Goal: Task Accomplishment & Management: Manage account settings

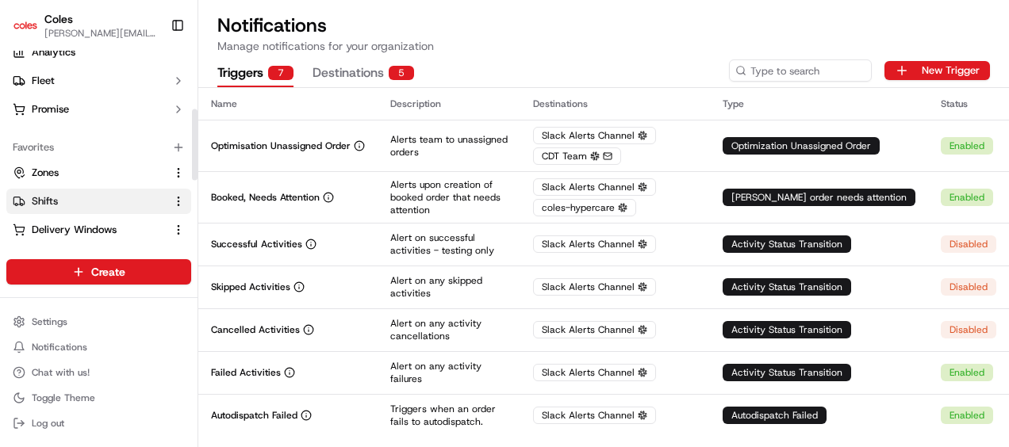
scroll to position [159, 0]
click at [89, 197] on link "Shifts" at bounding box center [89, 202] width 153 height 14
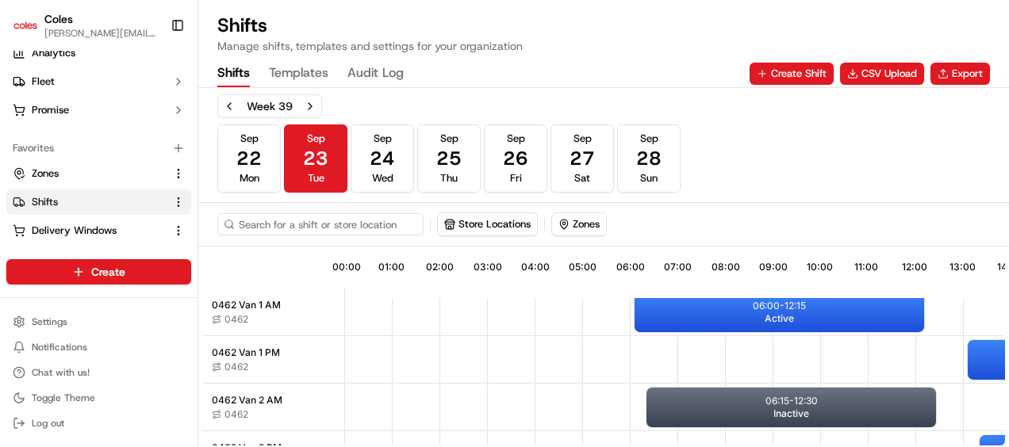
scroll to position [6, 0]
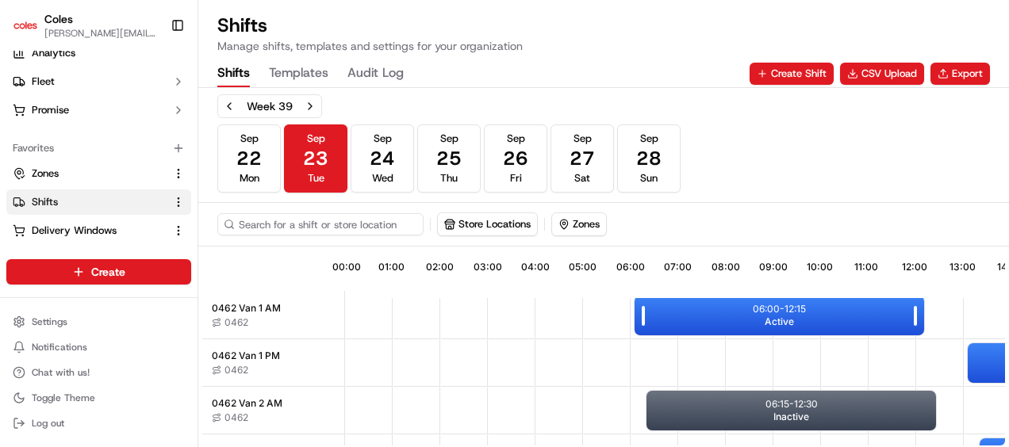
click at [740, 303] on div "06:00 - 12:15 Active" at bounding box center [778, 316] width 289 height 40
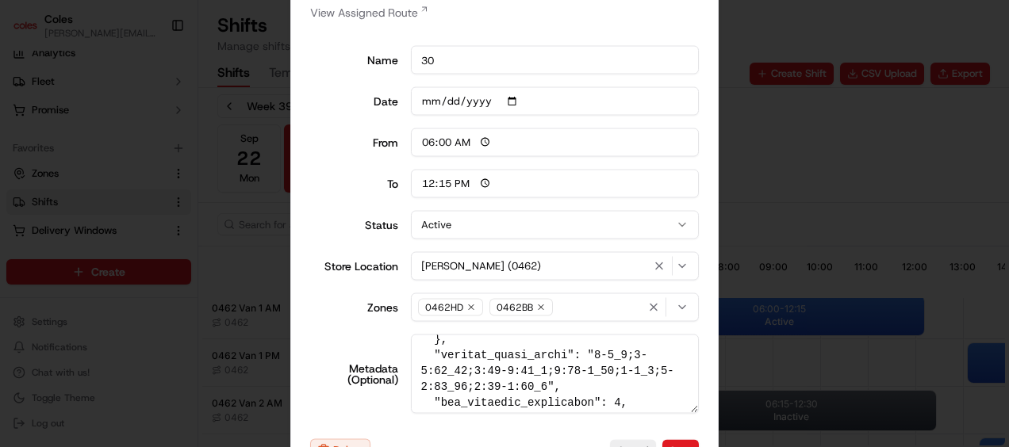
scroll to position [690, 0]
click at [869, 151] on div at bounding box center [504, 223] width 1009 height 447
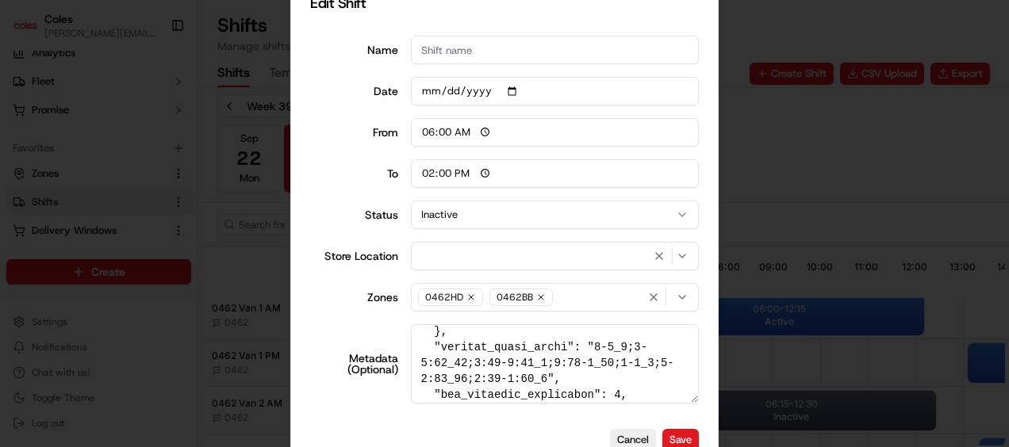
type input "14:00"
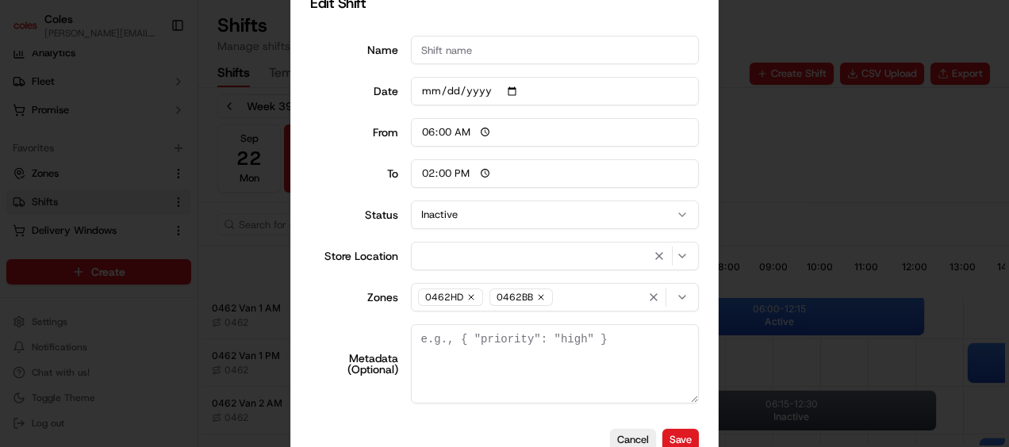
scroll to position [0, 0]
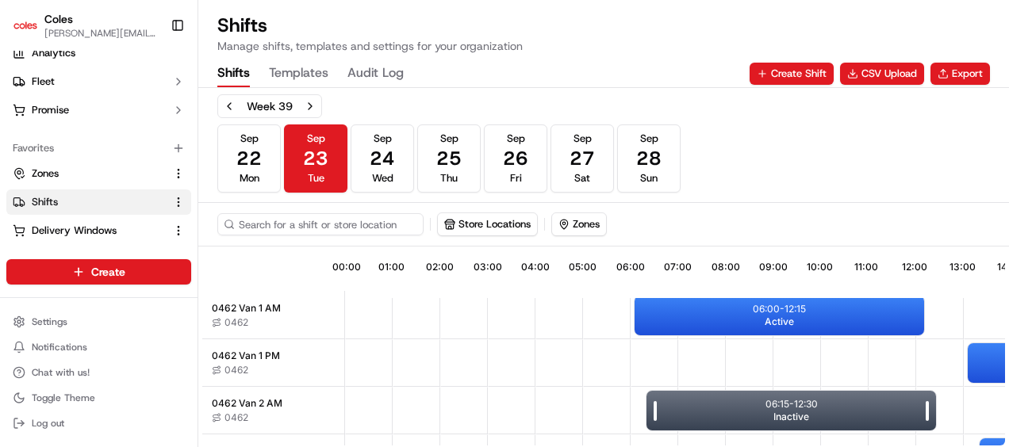
click at [765, 403] on p "06:15 - 12:30" at bounding box center [791, 404] width 52 height 13
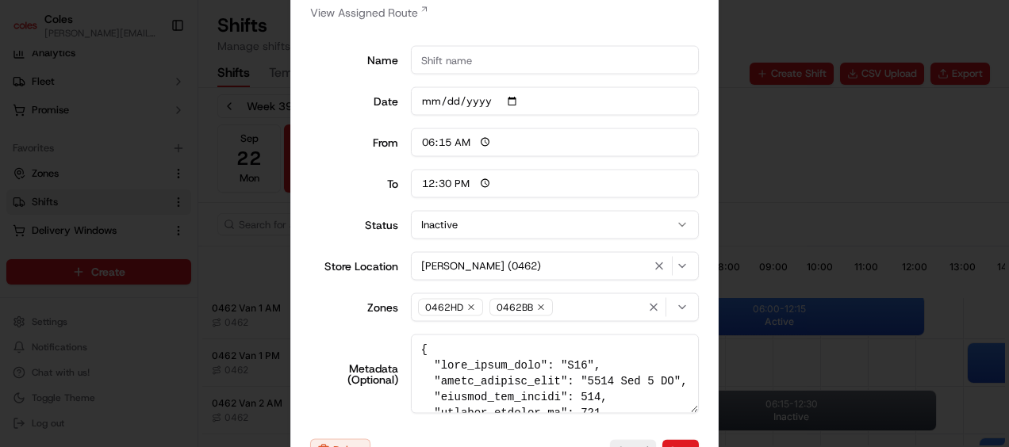
type input "06:00"
type input "14:00"
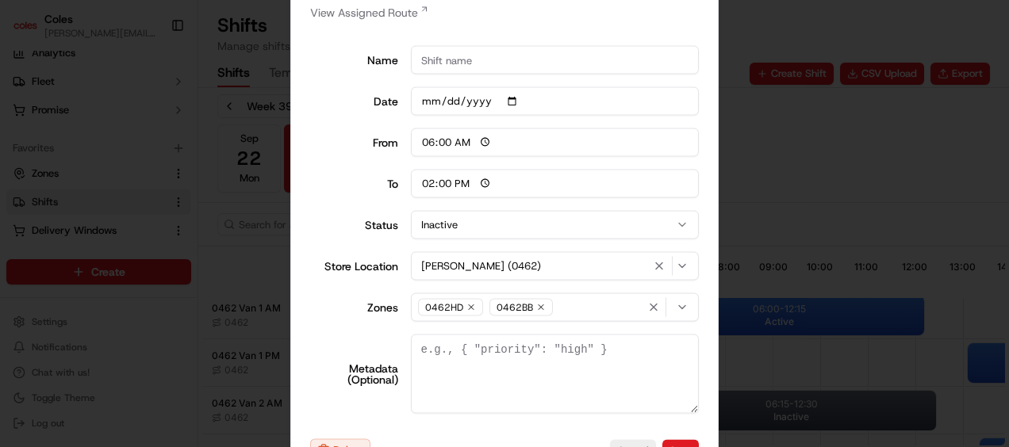
click at [773, 70] on div at bounding box center [504, 223] width 1009 height 447
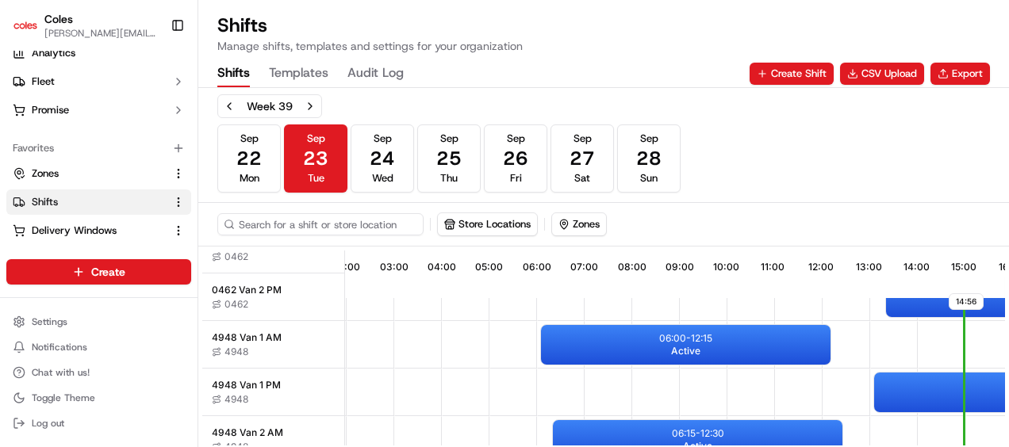
scroll to position [146, 94]
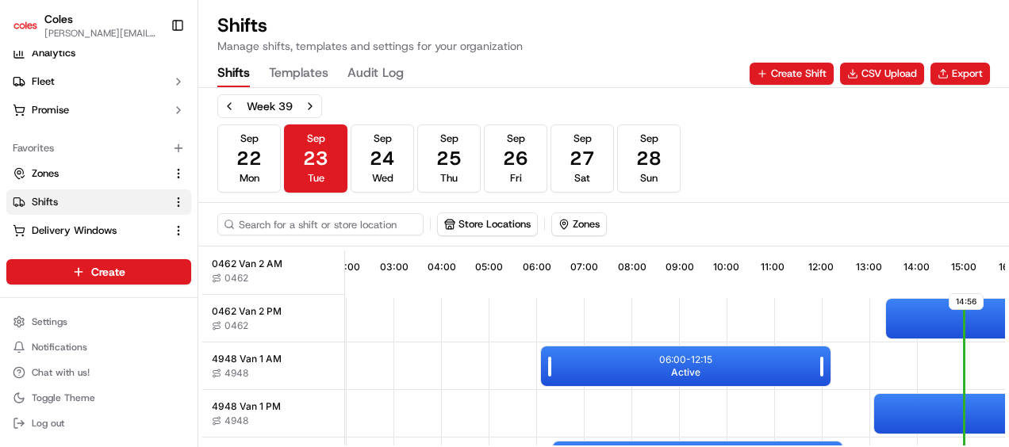
click at [744, 363] on div "06:00 - 12:15 Active" at bounding box center [685, 366] width 289 height 40
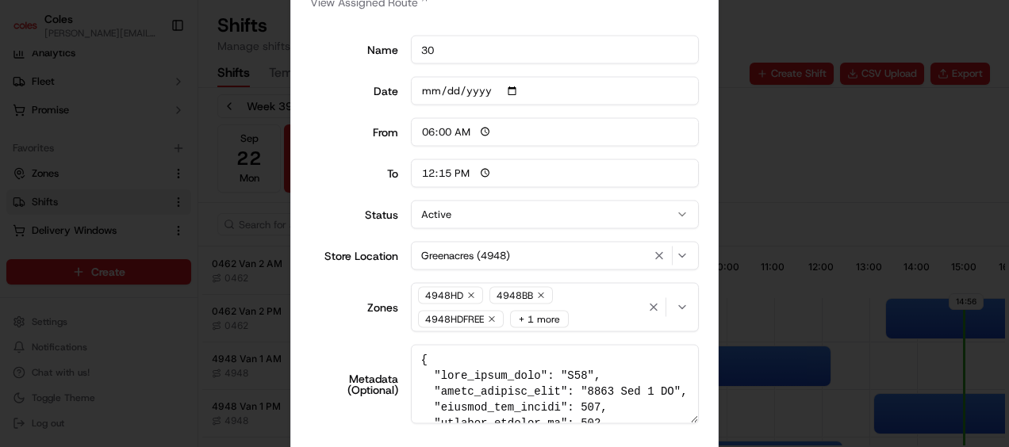
click at [749, 193] on div at bounding box center [504, 223] width 1009 height 447
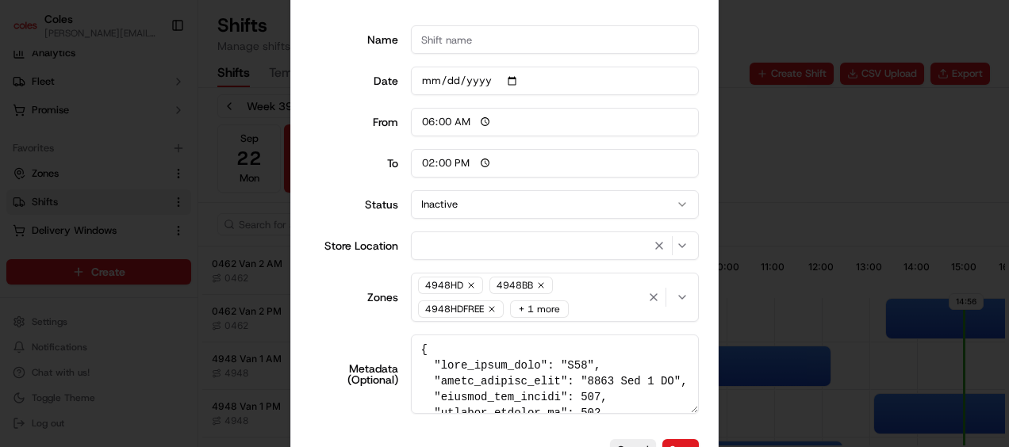
type input "14:00"
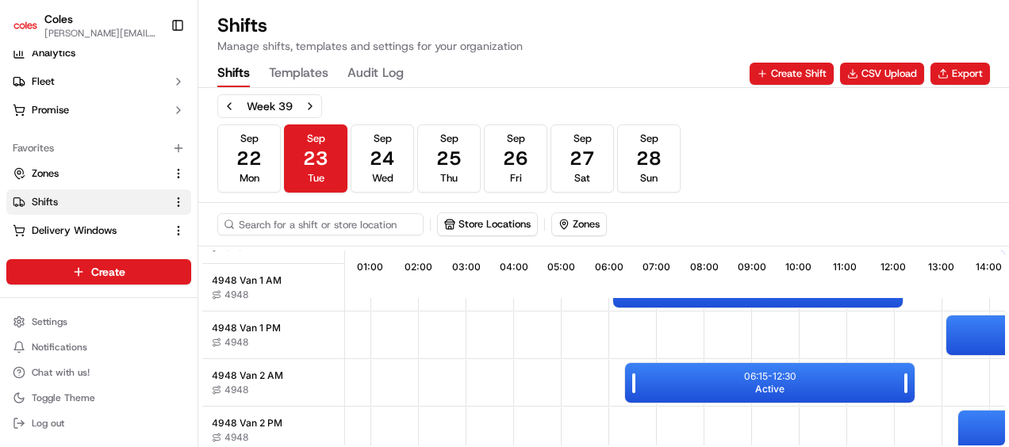
scroll to position [224, 21]
click at [669, 375] on div "06:15 - 12:30 Active" at bounding box center [769, 383] width 289 height 40
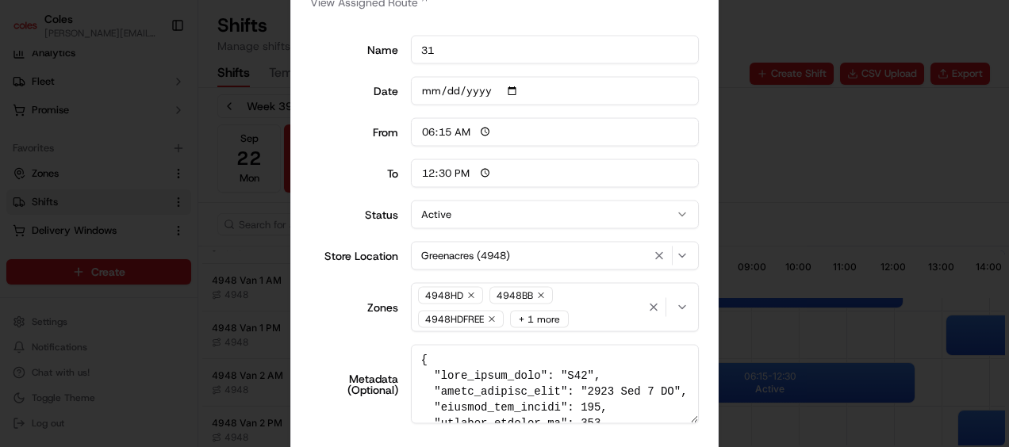
type input "06:00"
type input "14:00"
click at [779, 314] on div at bounding box center [504, 223] width 1009 height 447
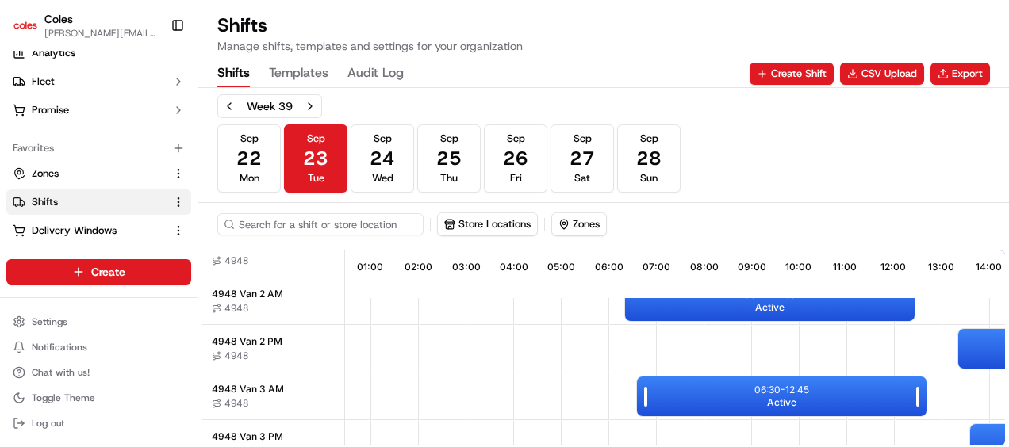
scroll to position [304, 21]
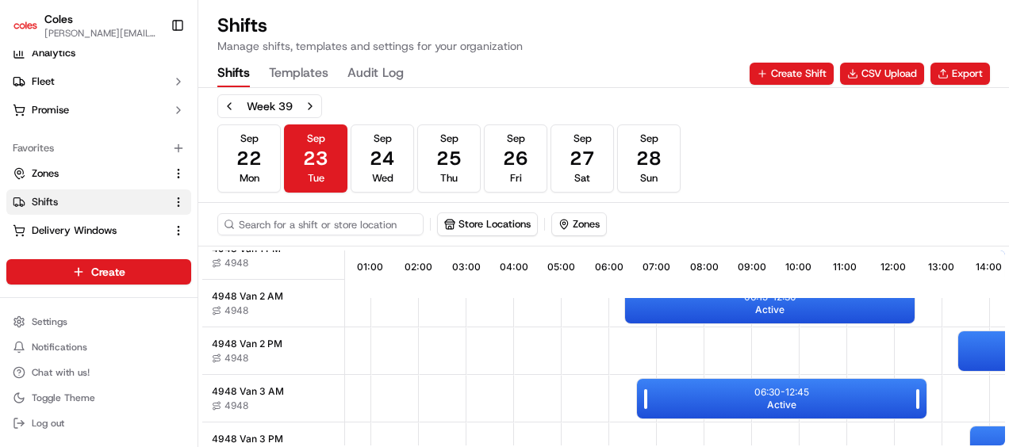
click at [659, 381] on div "06:30 - 12:45 Active" at bounding box center [781, 399] width 289 height 40
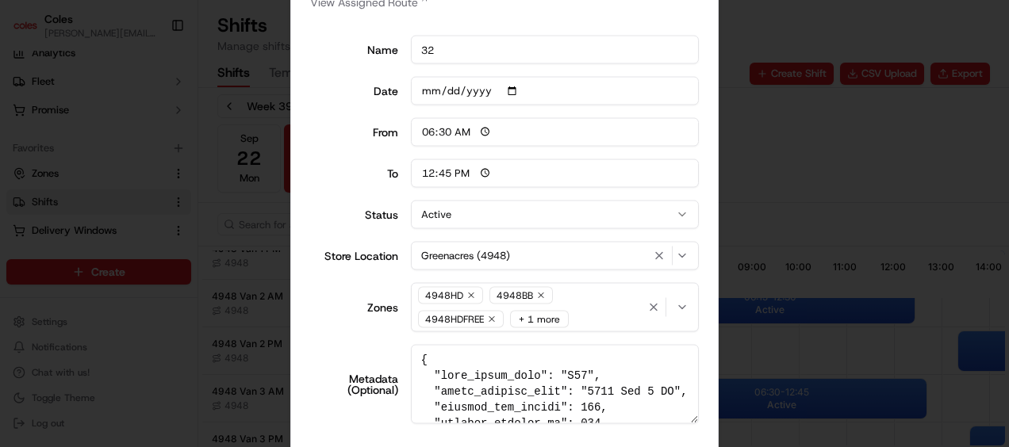
click at [784, 334] on div at bounding box center [504, 223] width 1009 height 447
type input "06:00"
type input "14:00"
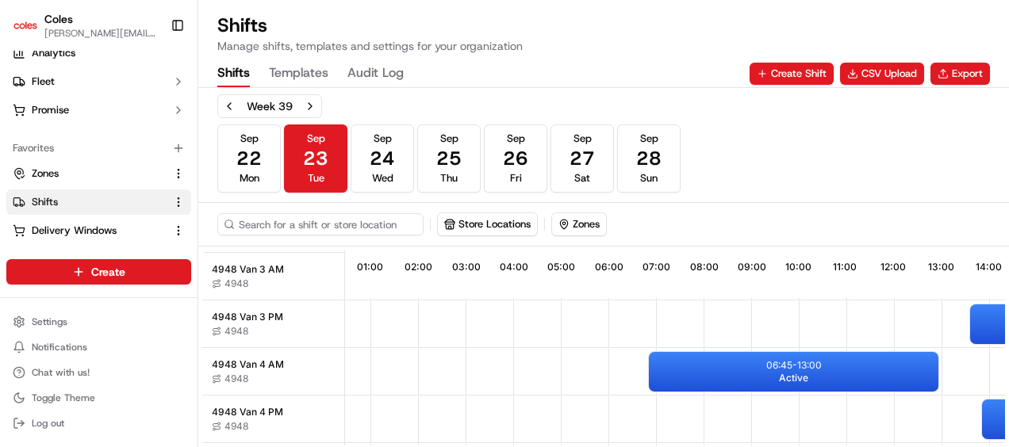
scroll to position [452, 21]
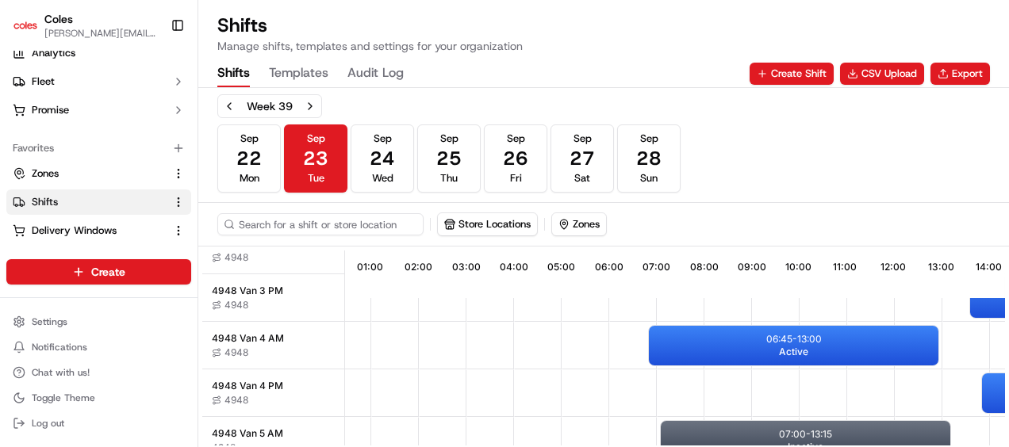
click at [784, 334] on p "06:45 - 13:00" at bounding box center [794, 339] width 56 height 13
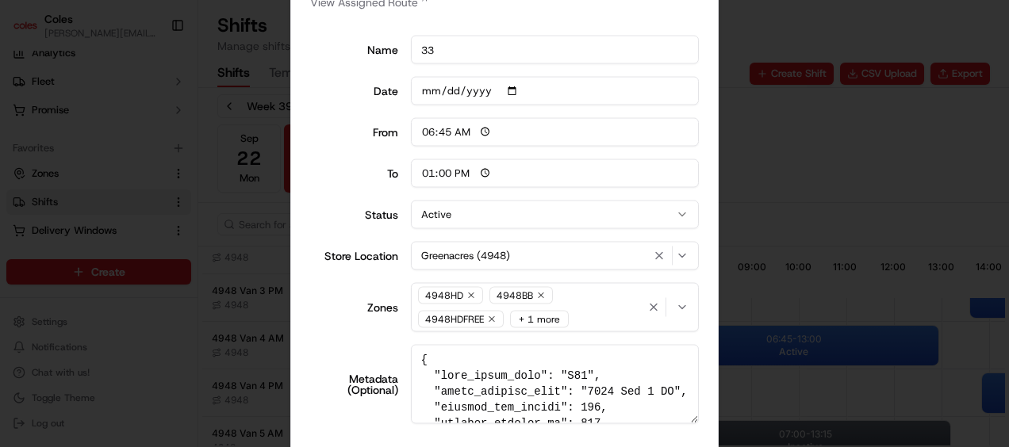
click at [821, 246] on div at bounding box center [504, 223] width 1009 height 447
type input "06:00"
type input "14:00"
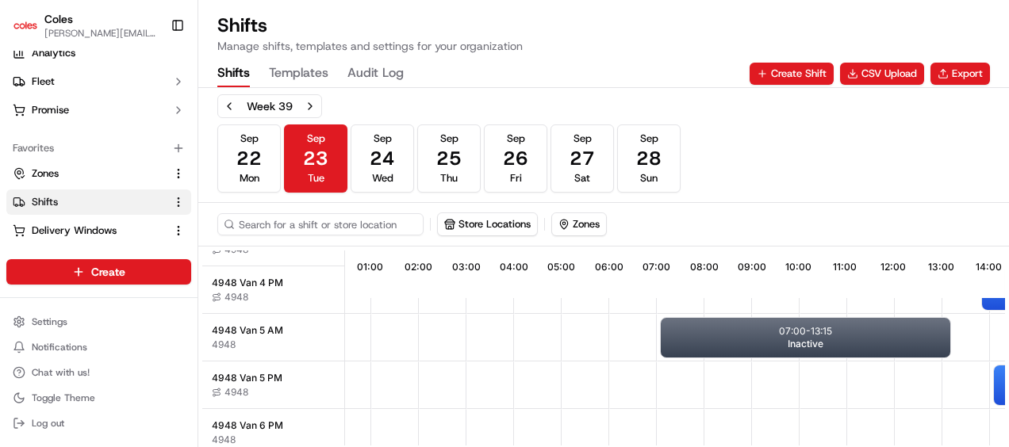
scroll to position [556, 21]
click at [709, 336] on div "07:00 - 13:15 Inactive" at bounding box center [804, 337] width 289 height 40
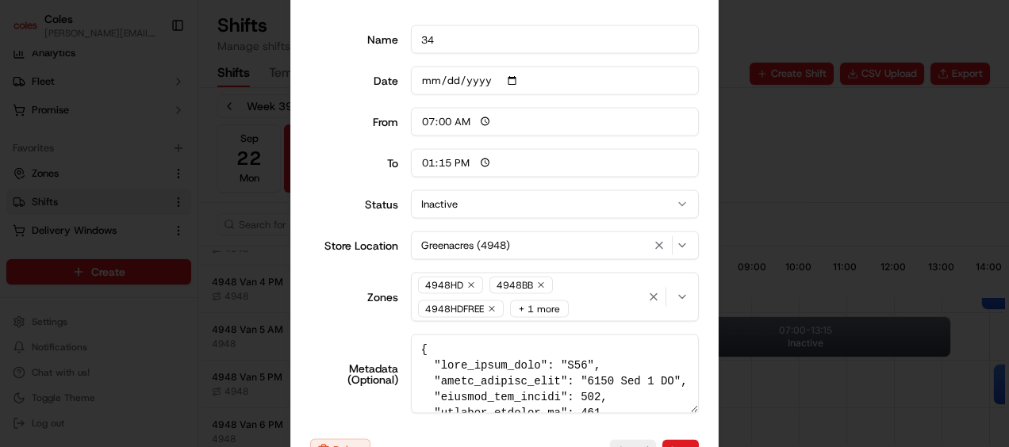
type input "06:00"
type input "14:00"
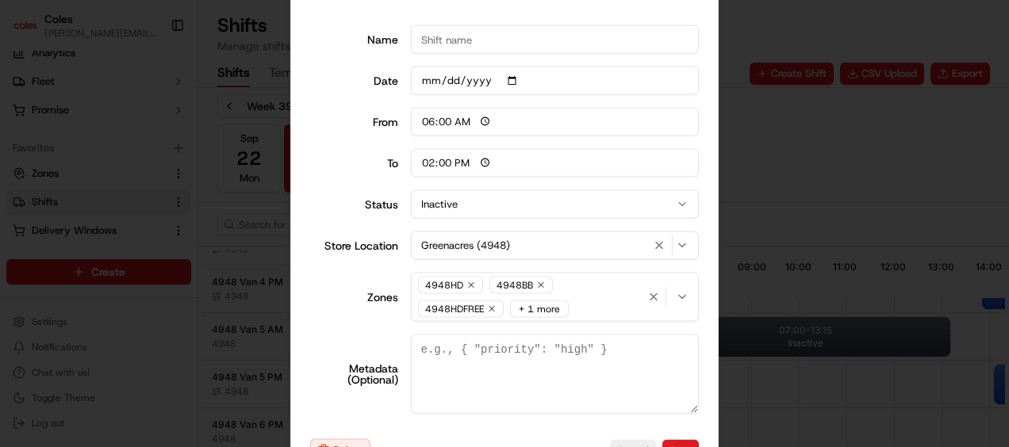
click at [853, 300] on div at bounding box center [504, 223] width 1009 height 447
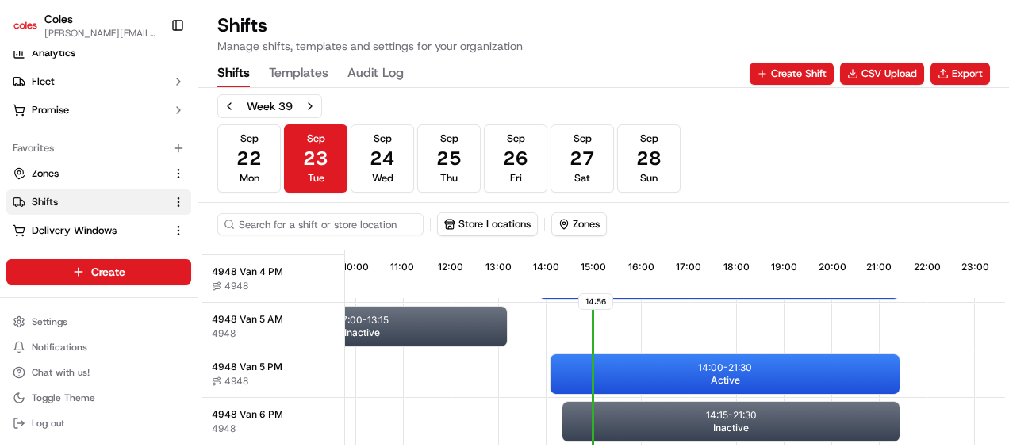
scroll to position [574, 465]
click at [737, 374] on span "Active" at bounding box center [724, 380] width 29 height 13
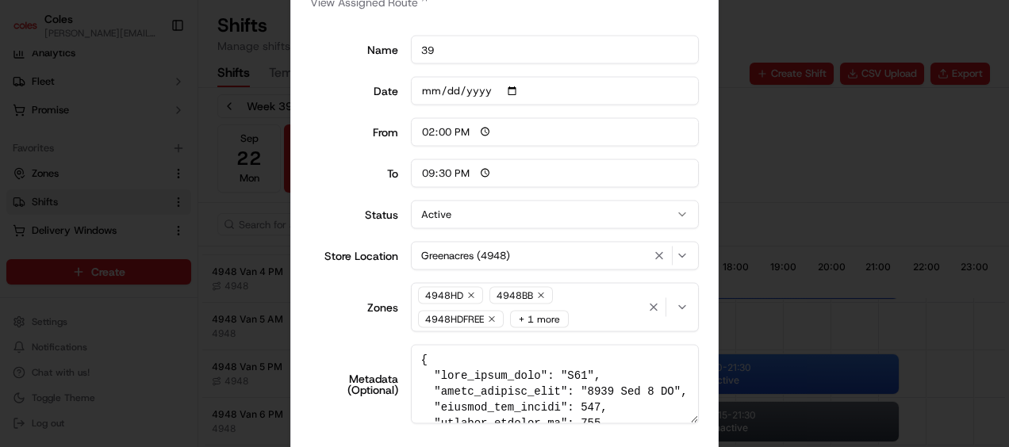
type input "06:00"
type input "14:00"
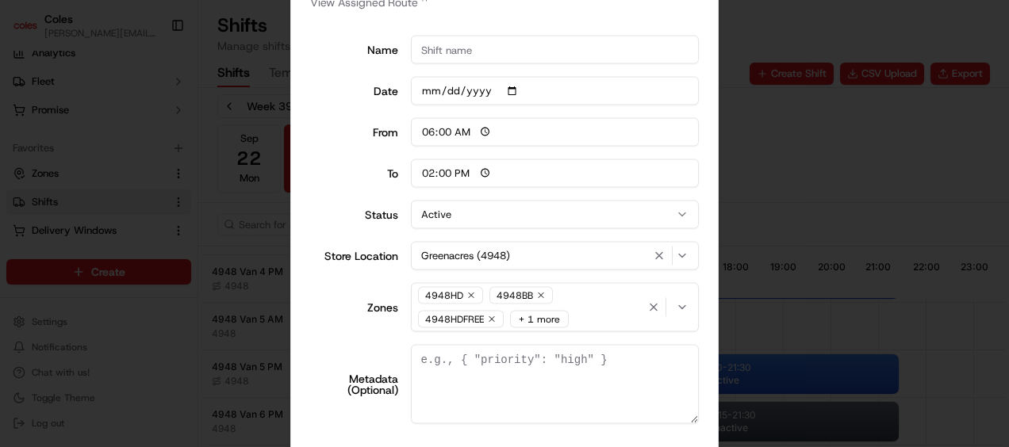
click at [819, 365] on div at bounding box center [504, 223] width 1009 height 447
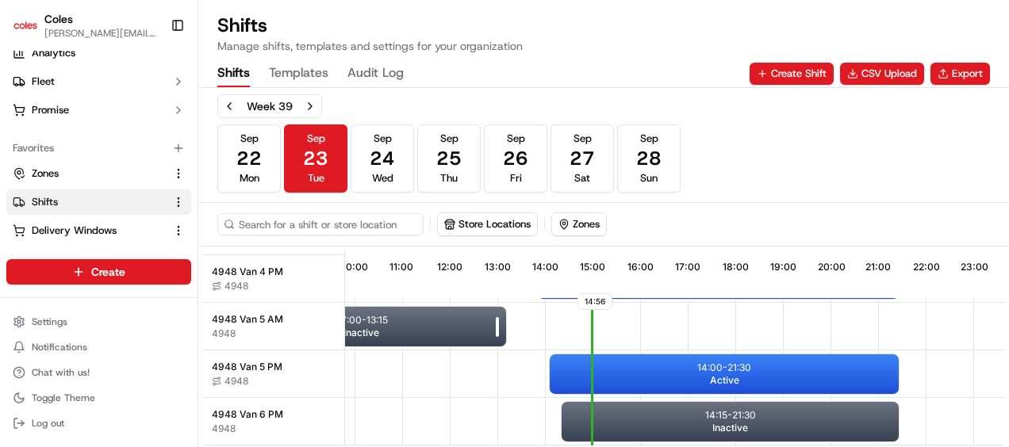
click at [446, 322] on div "07:00 - 13:15 Inactive" at bounding box center [360, 327] width 289 height 40
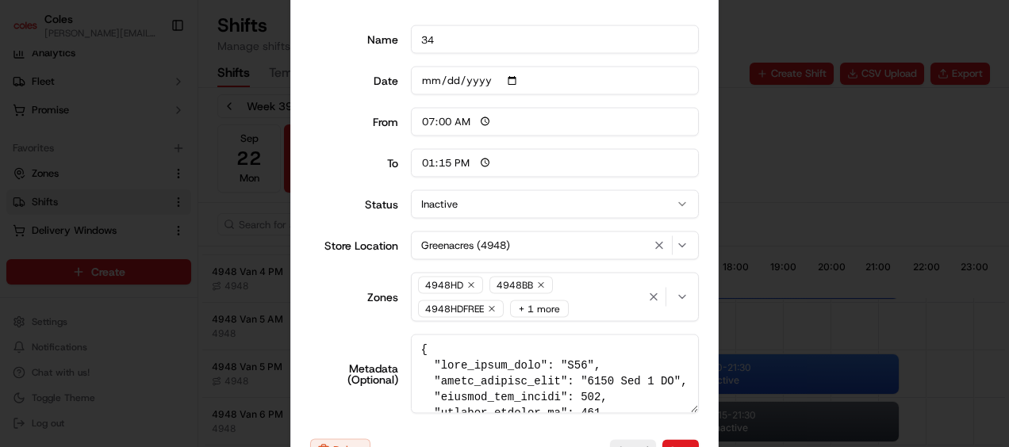
type input "06:00"
type input "14:00"
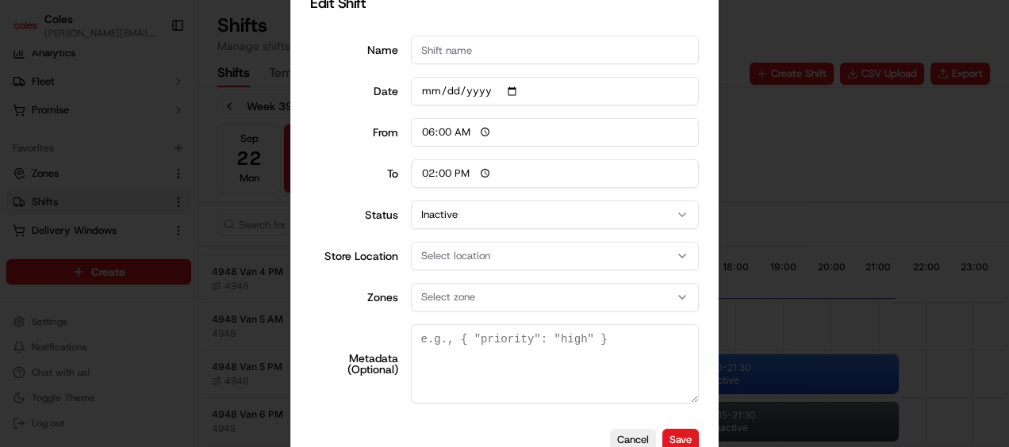
click at [768, 293] on div at bounding box center [504, 223] width 1009 height 447
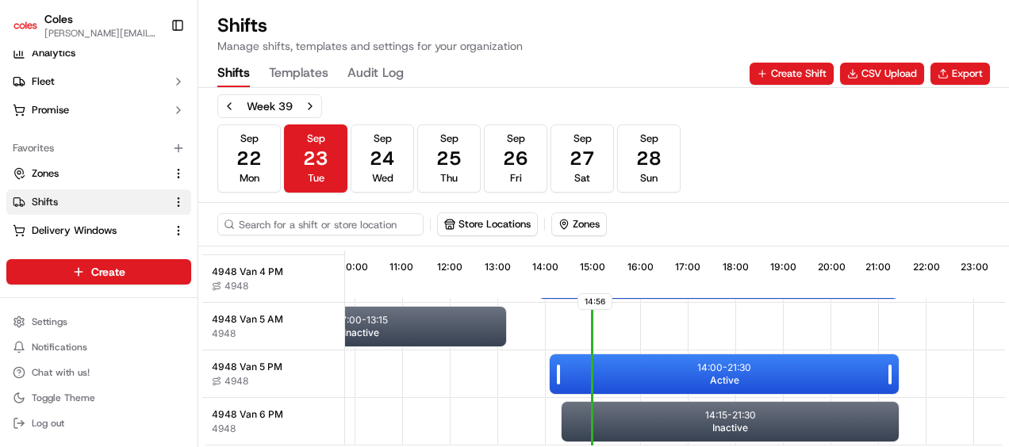
click at [641, 350] on div "14:00 - 21:30 Active" at bounding box center [724, 374] width 357 height 48
click at [695, 421] on div "14:15 - 21:30 Inactive" at bounding box center [729, 422] width 337 height 40
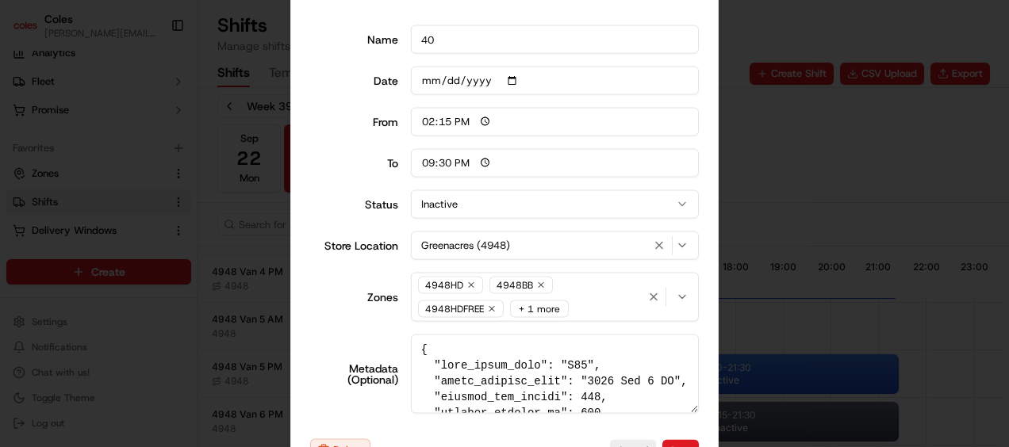
type input "06:00"
type input "14:00"
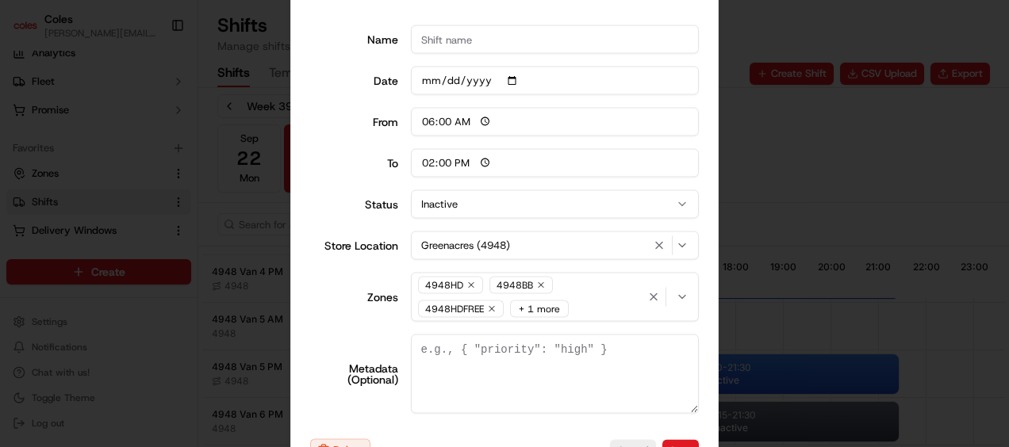
click at [787, 355] on div at bounding box center [504, 223] width 1009 height 447
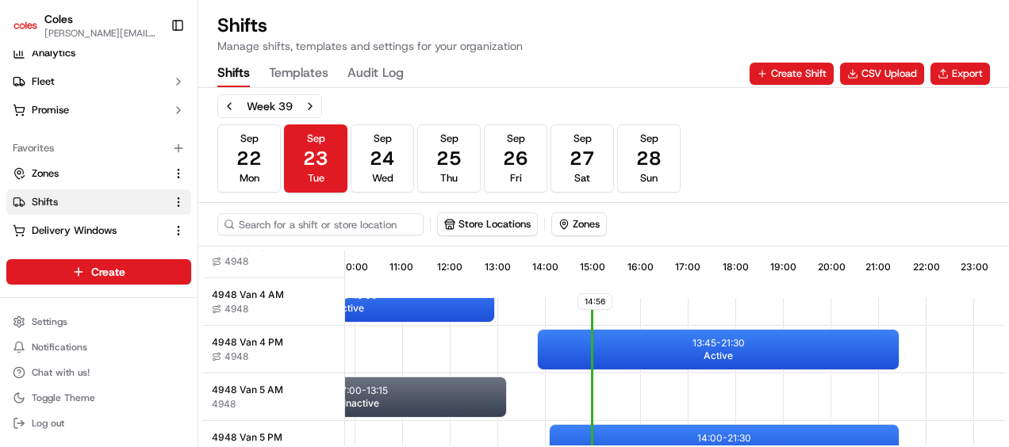
scroll to position [494, 465]
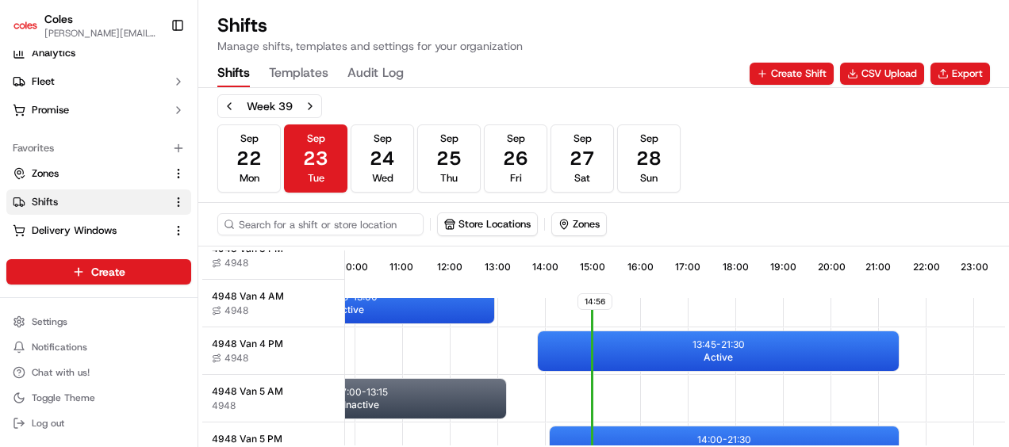
click at [787, 355] on div "13:45 - 21:30 Active" at bounding box center [718, 351] width 361 height 40
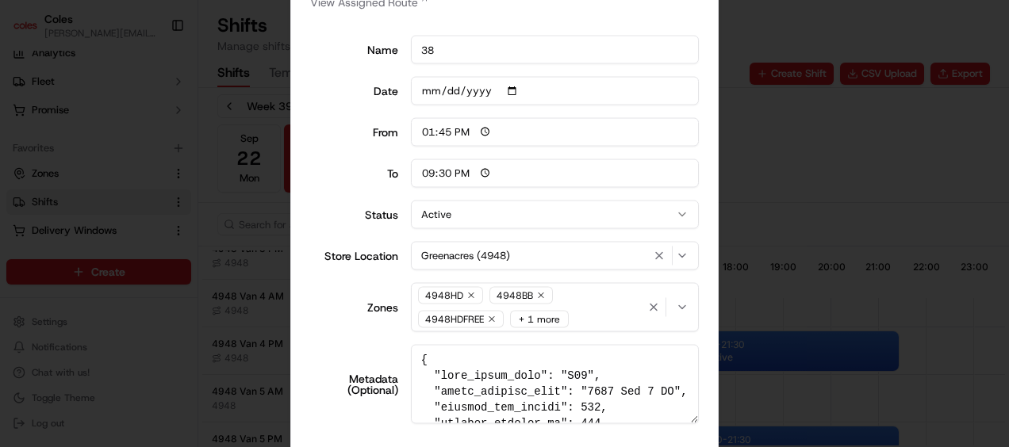
type input "06:00"
type input "14:00"
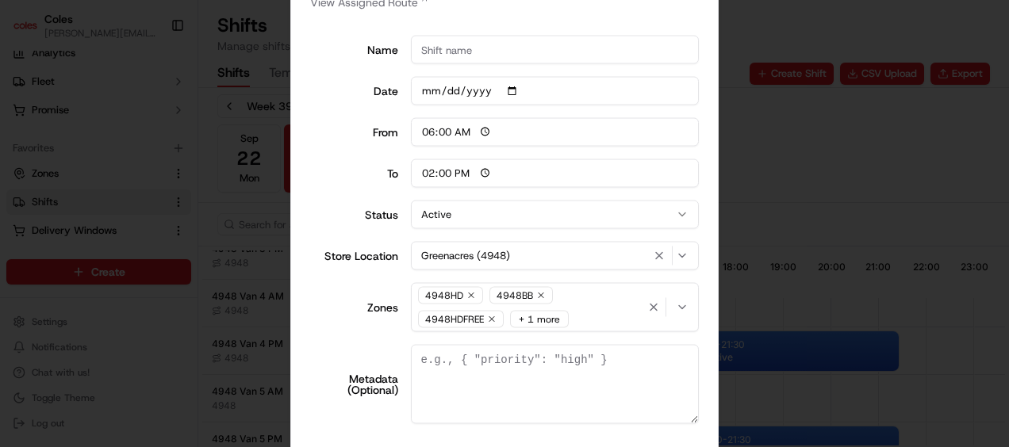
click at [787, 355] on div at bounding box center [504, 223] width 1009 height 447
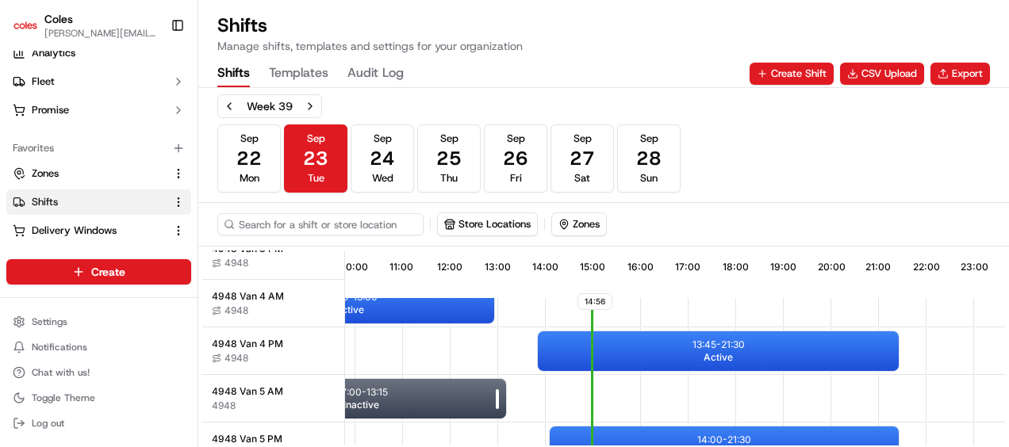
click at [459, 400] on div "07:00 - 13:15 Inactive" at bounding box center [360, 399] width 289 height 40
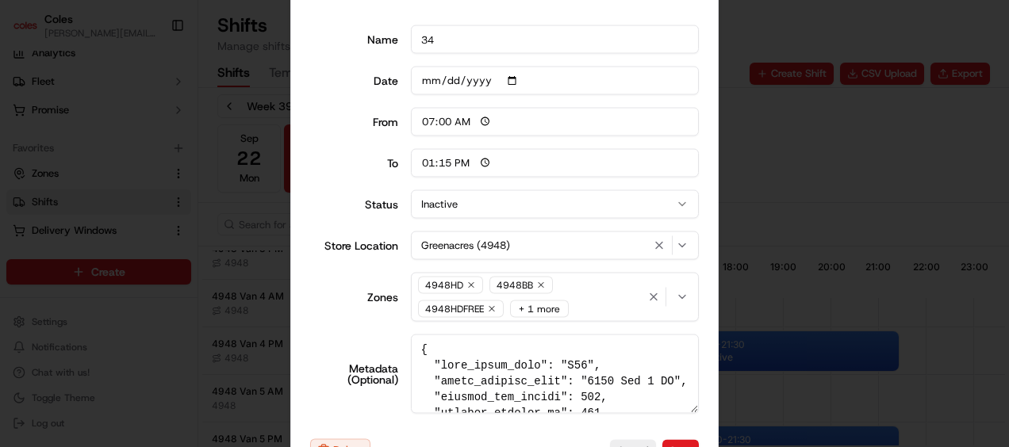
type input "06:00"
type input "14:00"
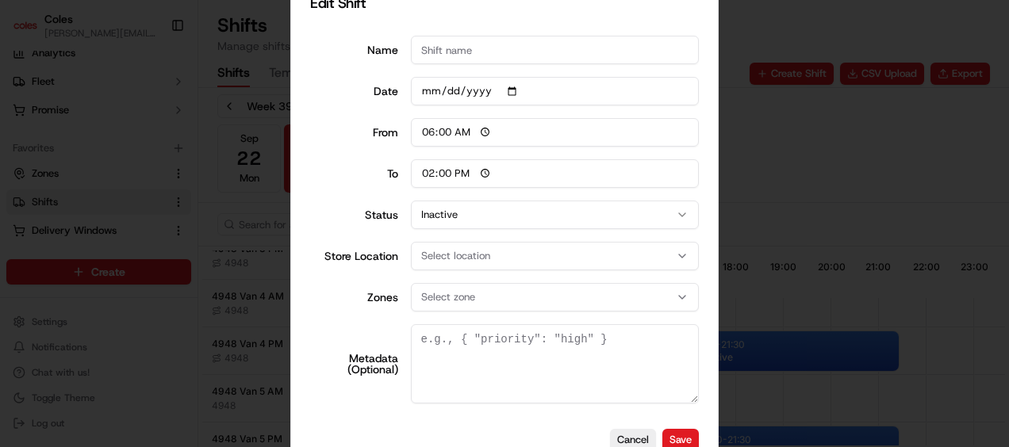
click at [732, 387] on div at bounding box center [504, 223] width 1009 height 447
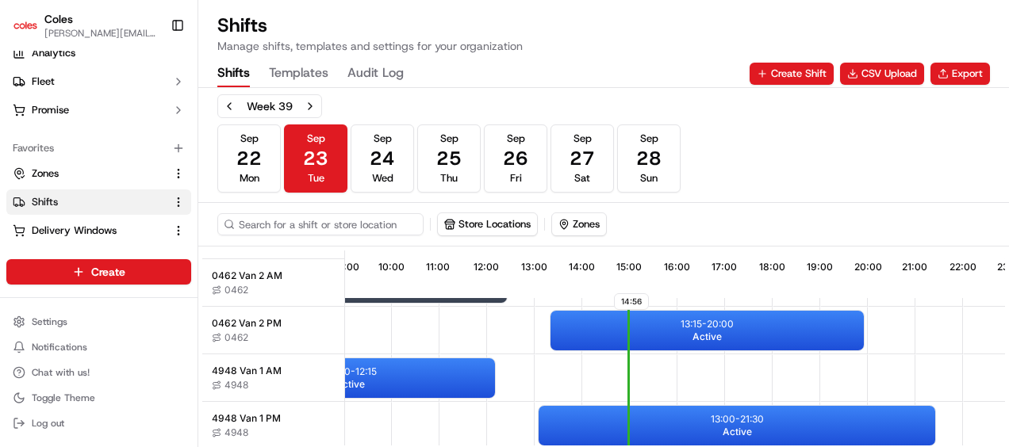
scroll to position [135, 429]
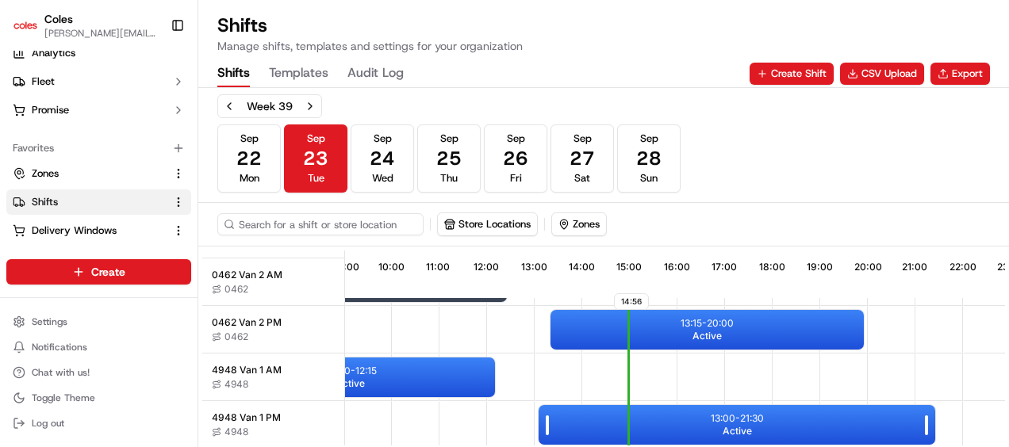
click at [582, 412] on div "13:00 - 21:30 Active" at bounding box center [736, 425] width 396 height 40
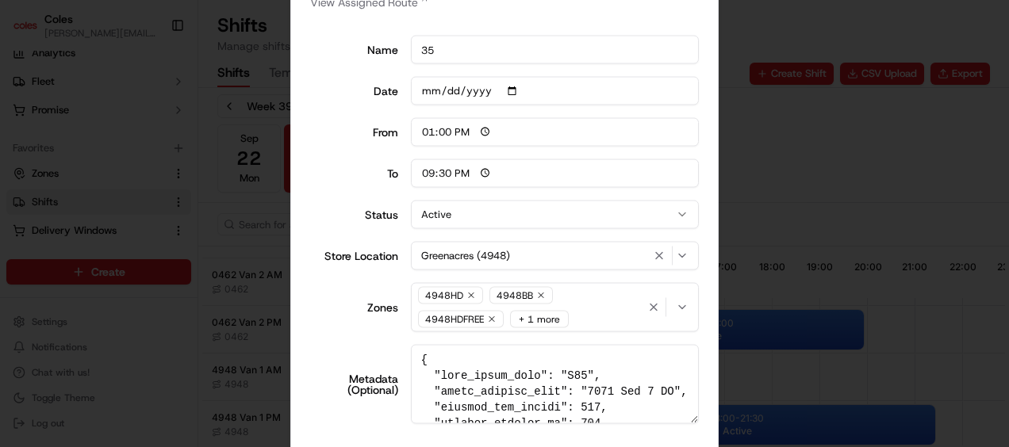
type input "06:00"
type input "14:00"
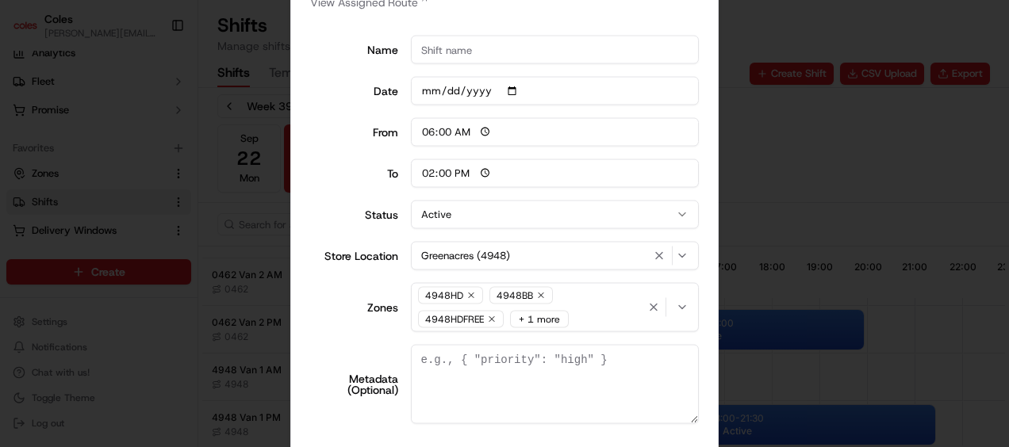
click at [842, 368] on div at bounding box center [504, 223] width 1009 height 447
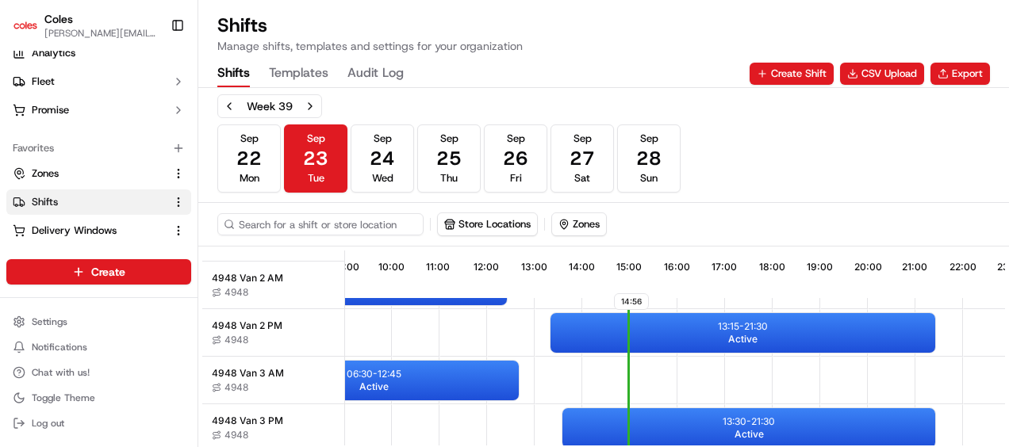
scroll to position [323, 429]
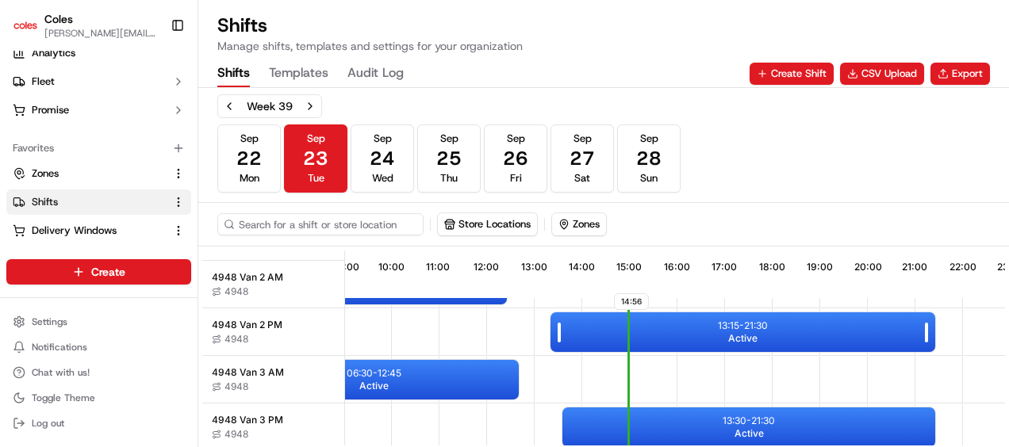
click at [597, 324] on div "13:15 - 21:30 Active" at bounding box center [742, 332] width 385 height 40
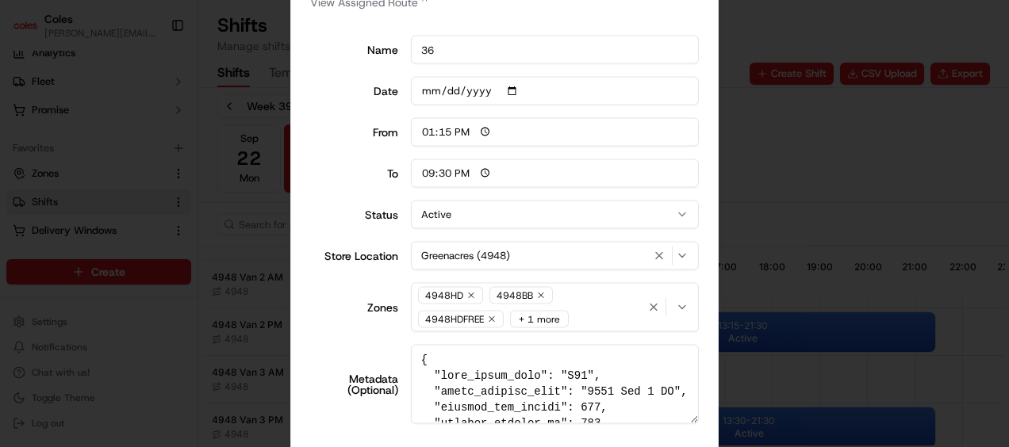
type input "06:00"
type input "14:00"
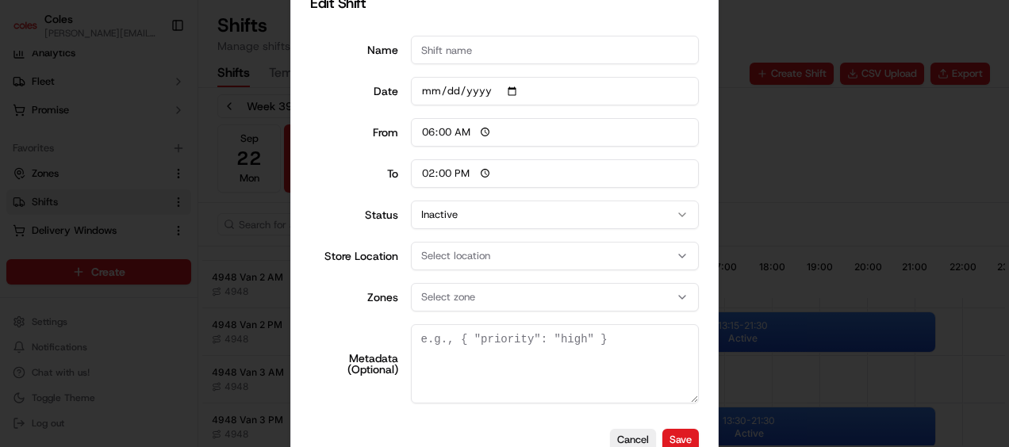
click at [848, 346] on div at bounding box center [504, 223] width 1009 height 447
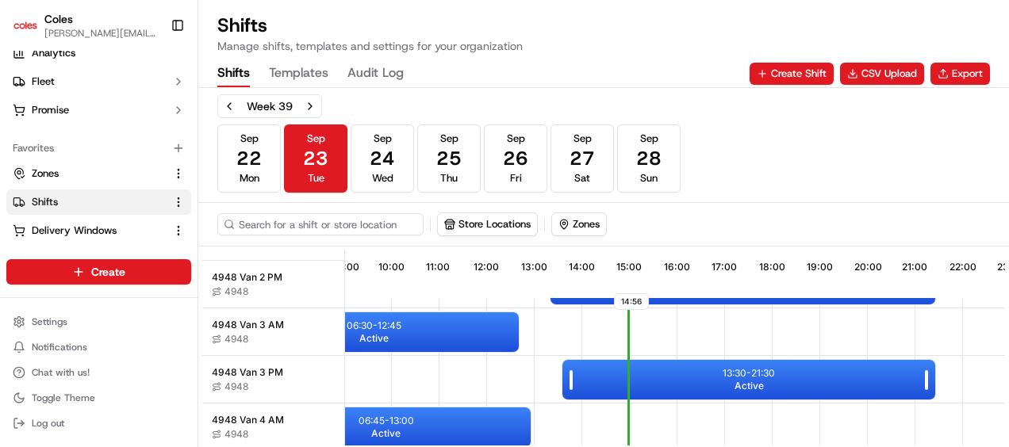
scroll to position [369, 429]
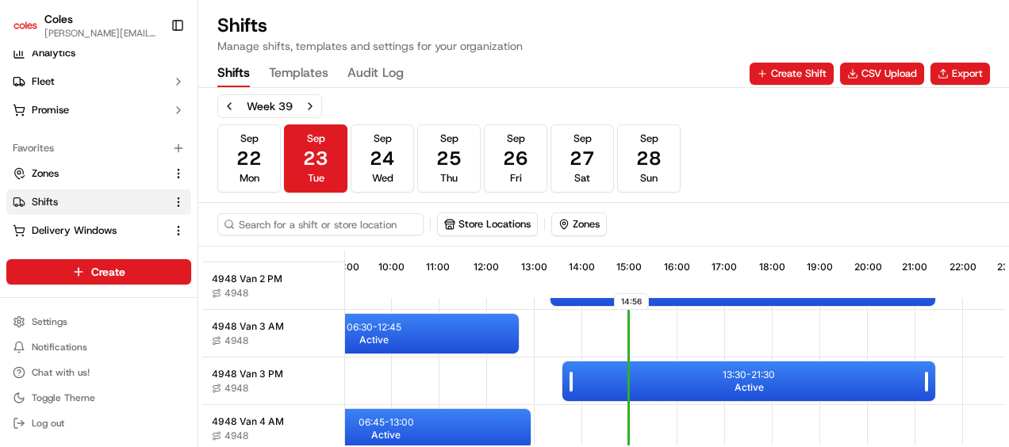
click at [615, 363] on div "13:30 - 21:30 Active" at bounding box center [748, 382] width 373 height 40
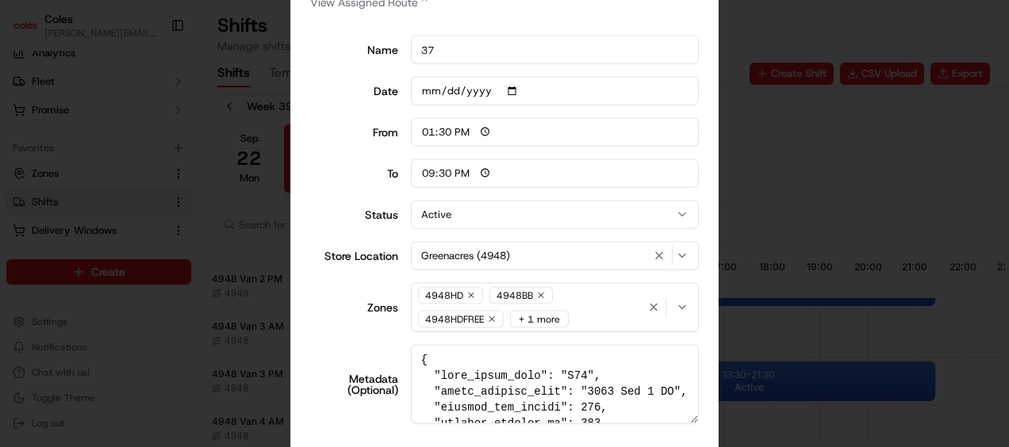
click at [866, 333] on div at bounding box center [504, 223] width 1009 height 447
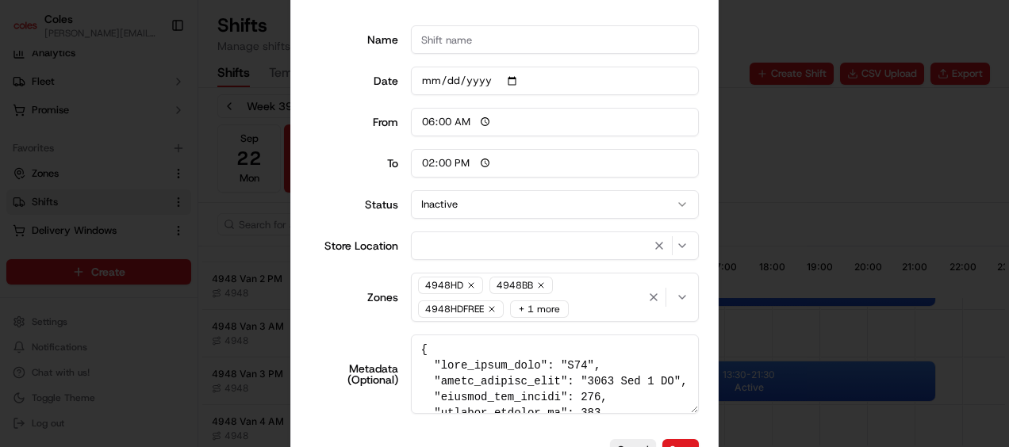
type input "06:00"
type input "14:00"
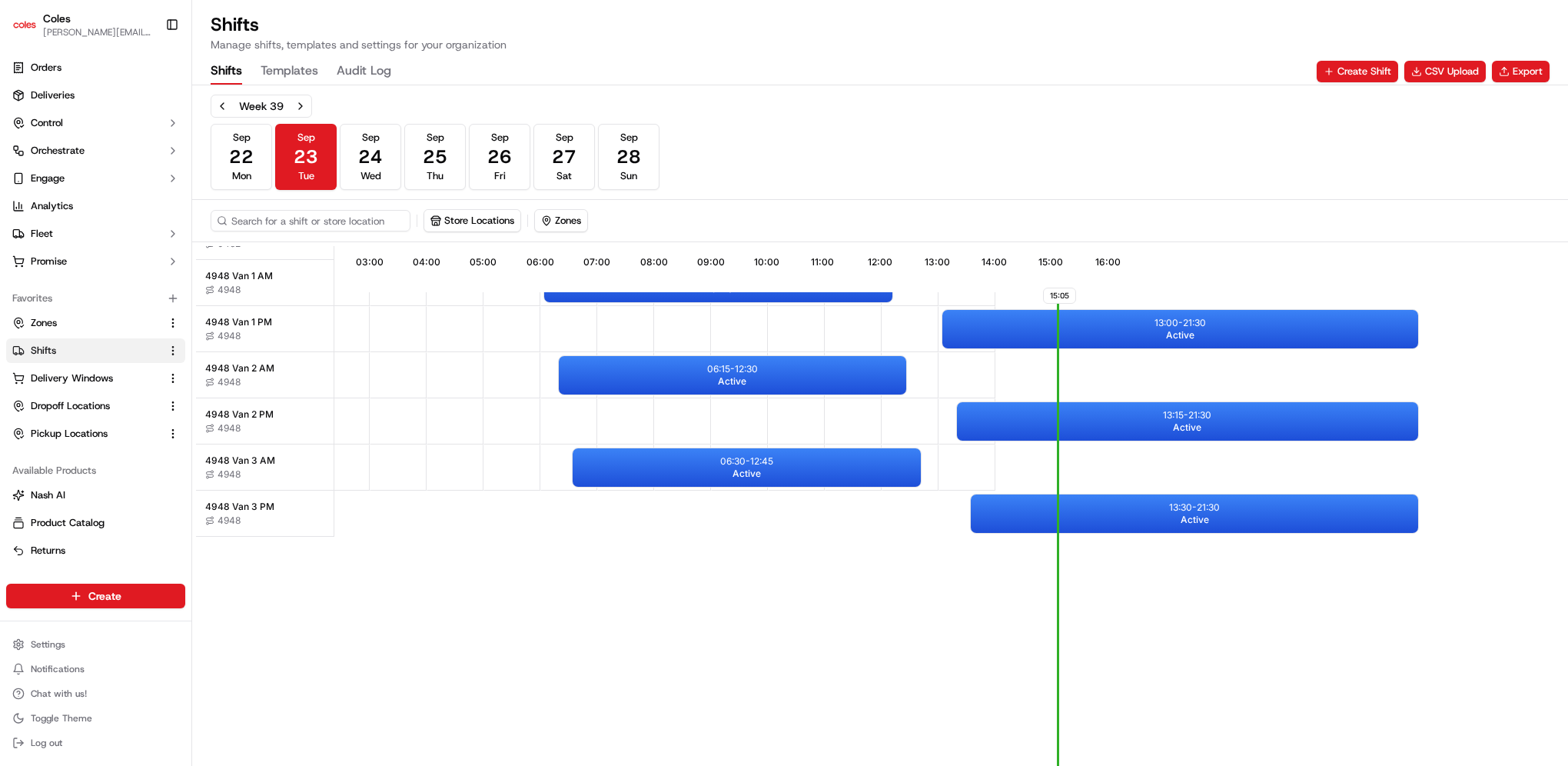
scroll to position [0, 142]
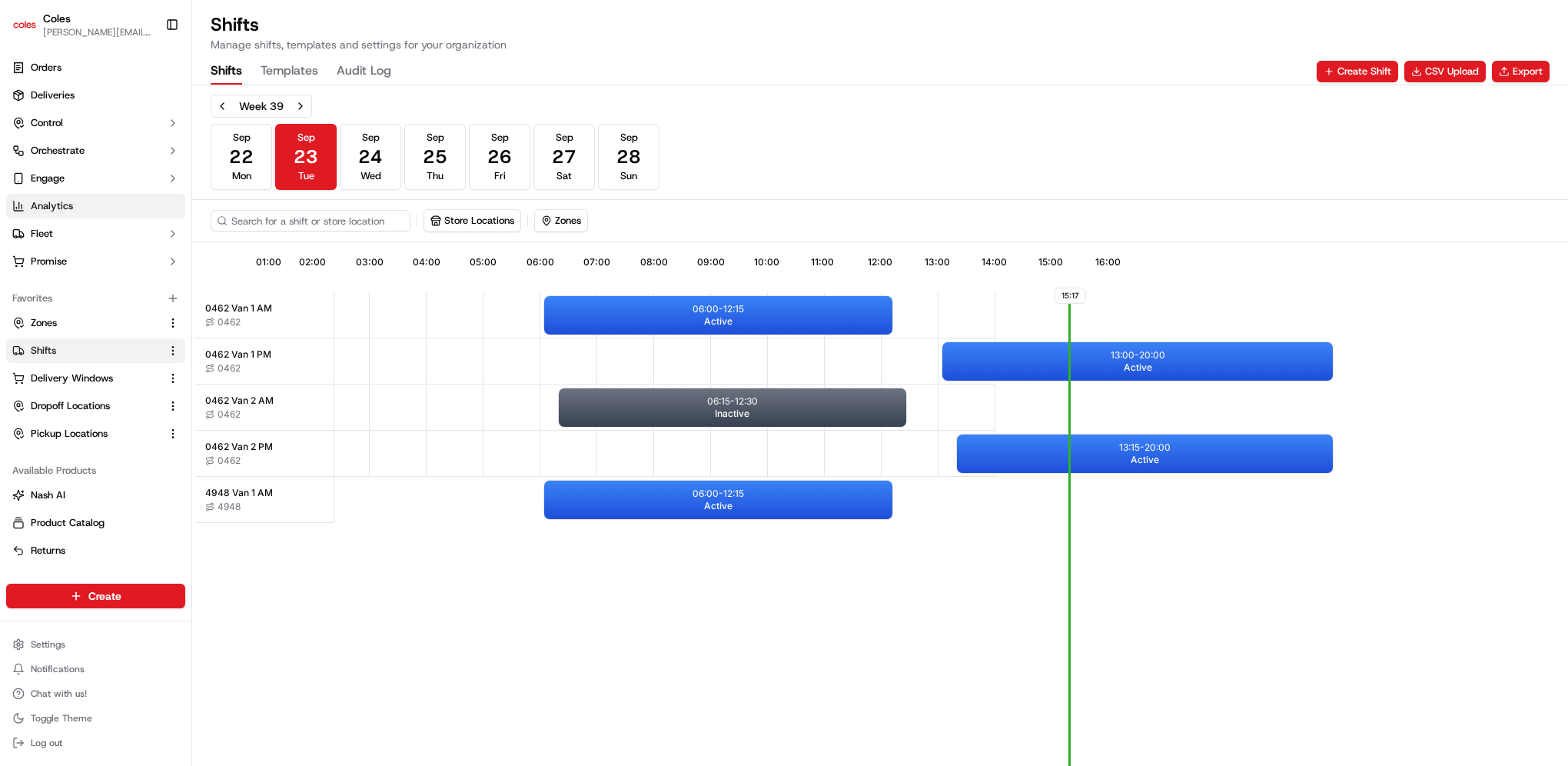
click at [58, 203] on span "Analytics" at bounding box center [52, 206] width 43 height 14
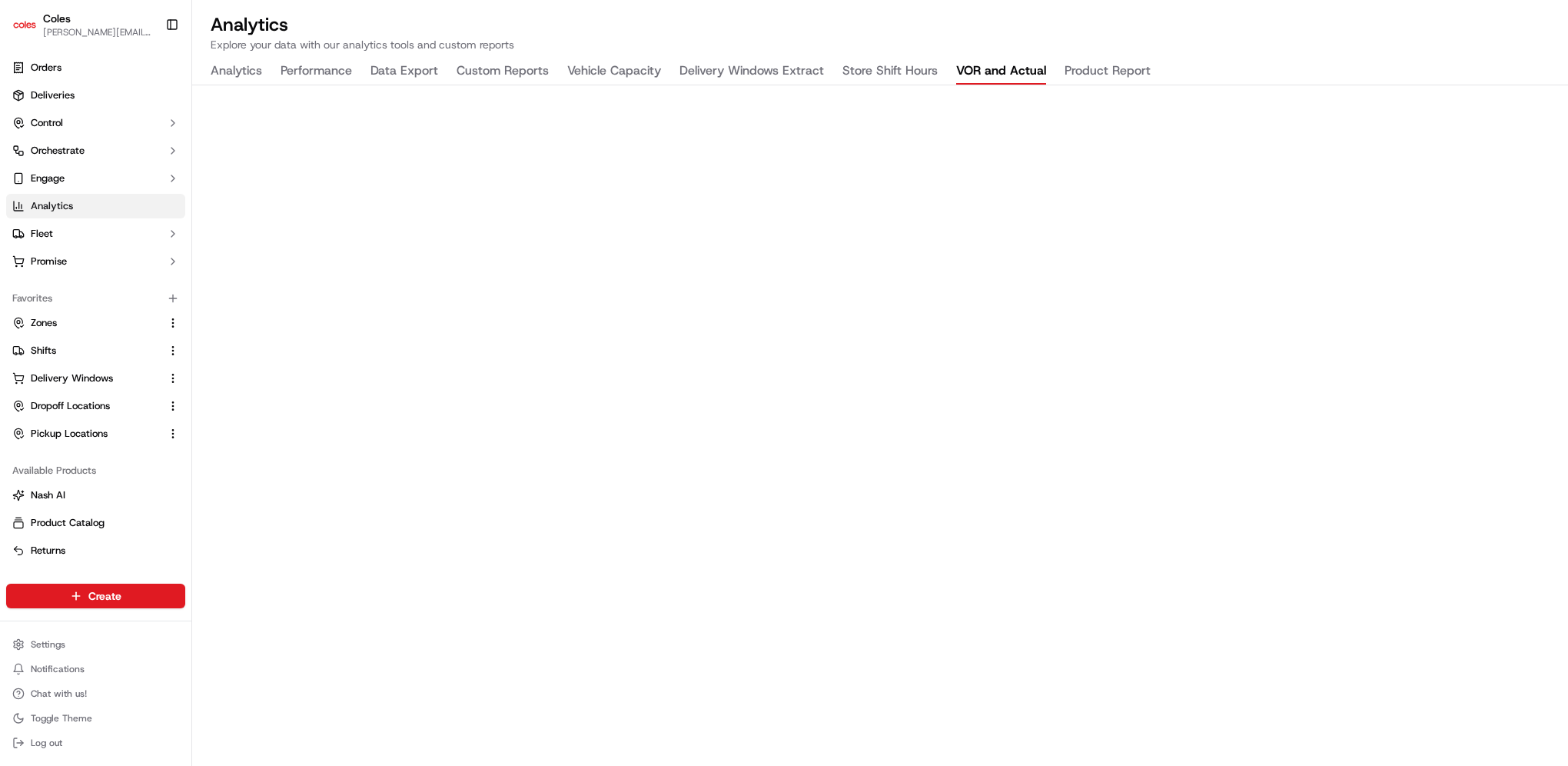
click at [977, 74] on button "VOR and Actual" at bounding box center [1000, 71] width 90 height 26
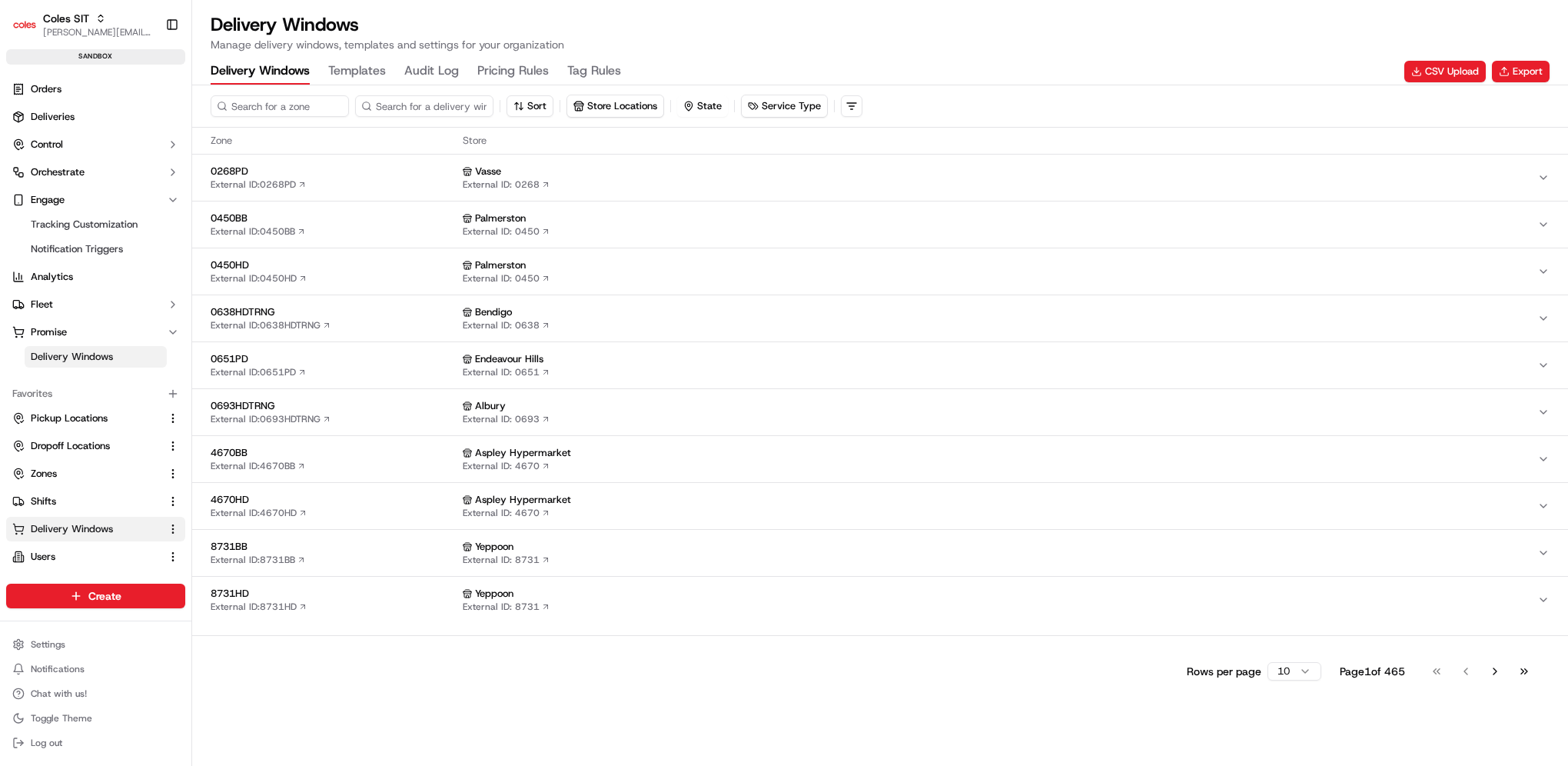
scroll to position [120, 0]
